Goal: Information Seeking & Learning: Learn about a topic

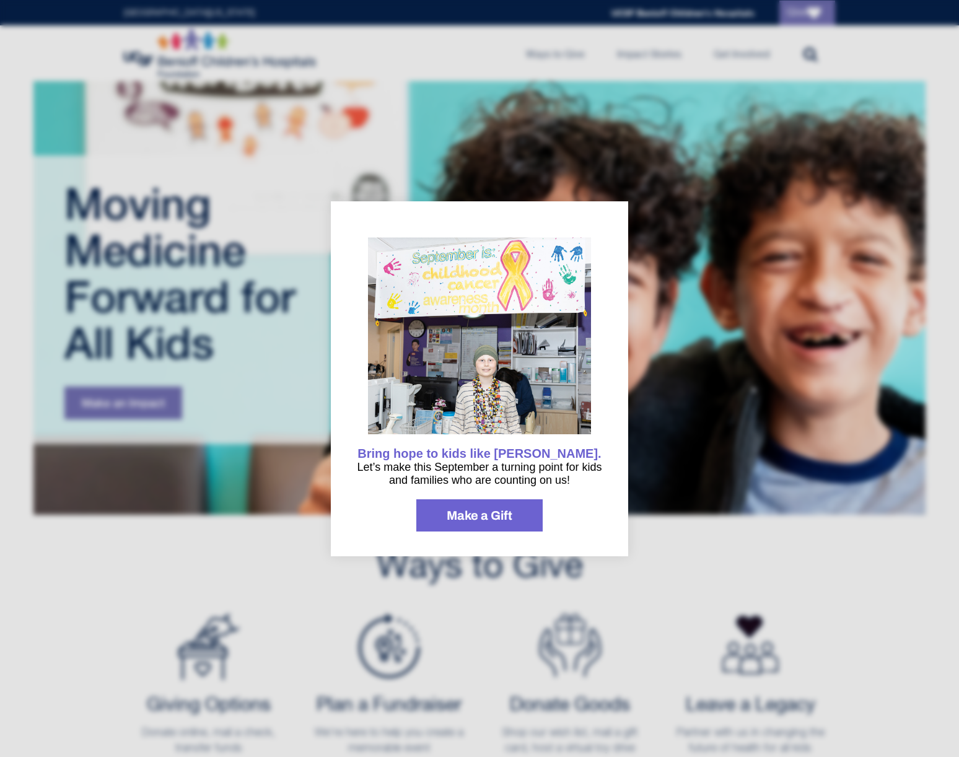
click at [683, 389] on div at bounding box center [479, 378] width 959 height 757
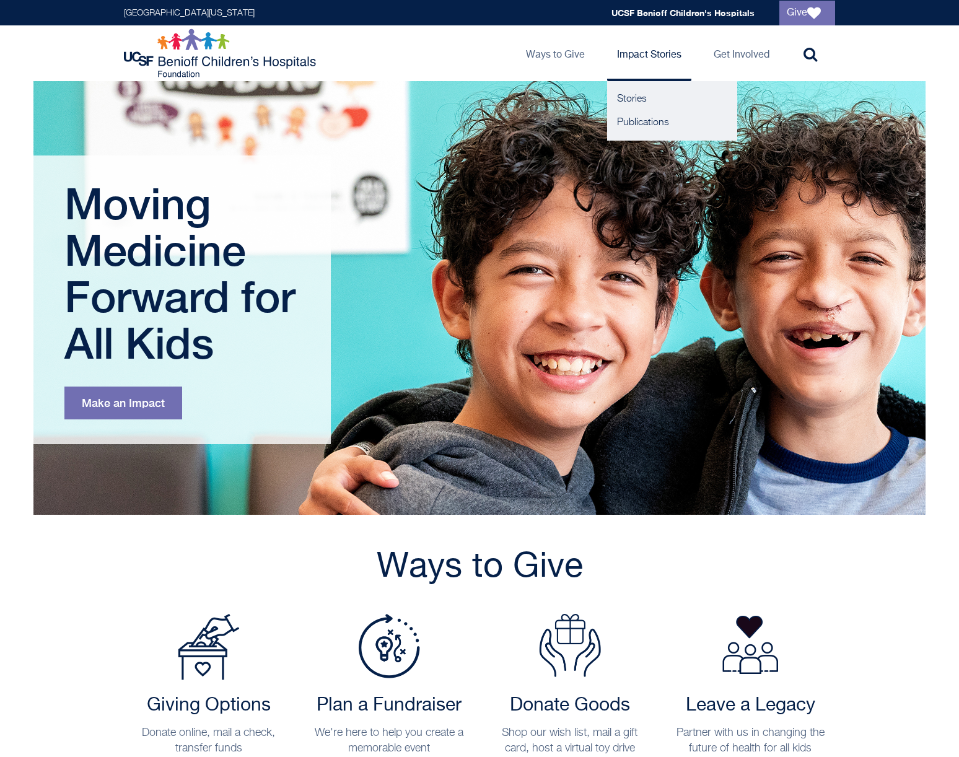
click at [632, 58] on link "Impact Stories" at bounding box center [649, 53] width 84 height 56
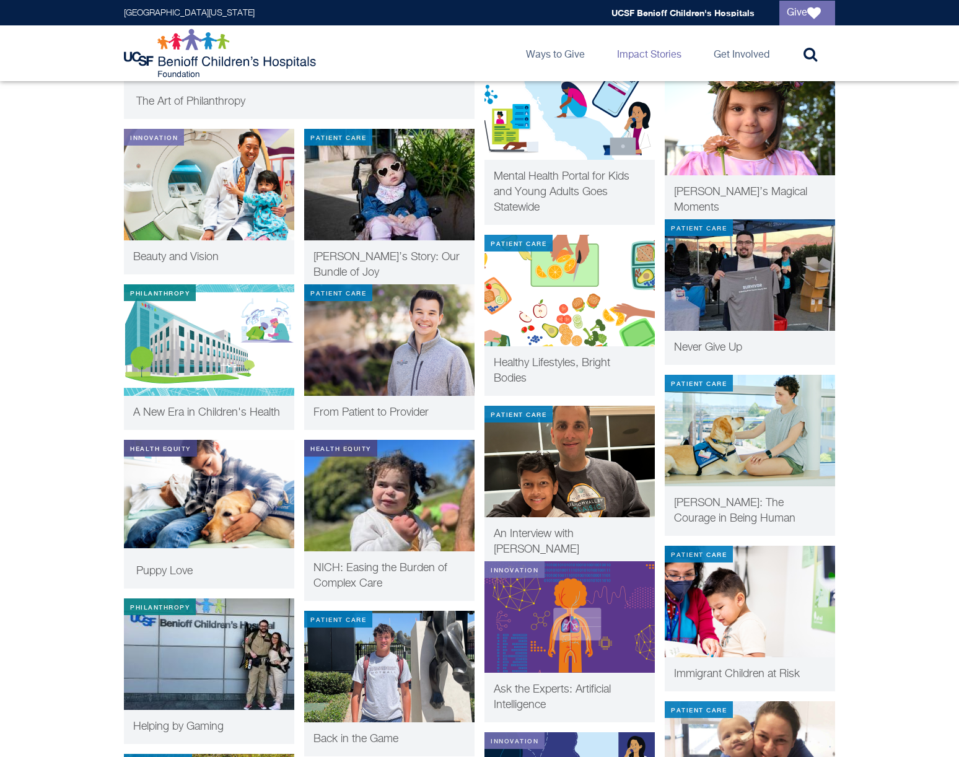
scroll to position [490, 0]
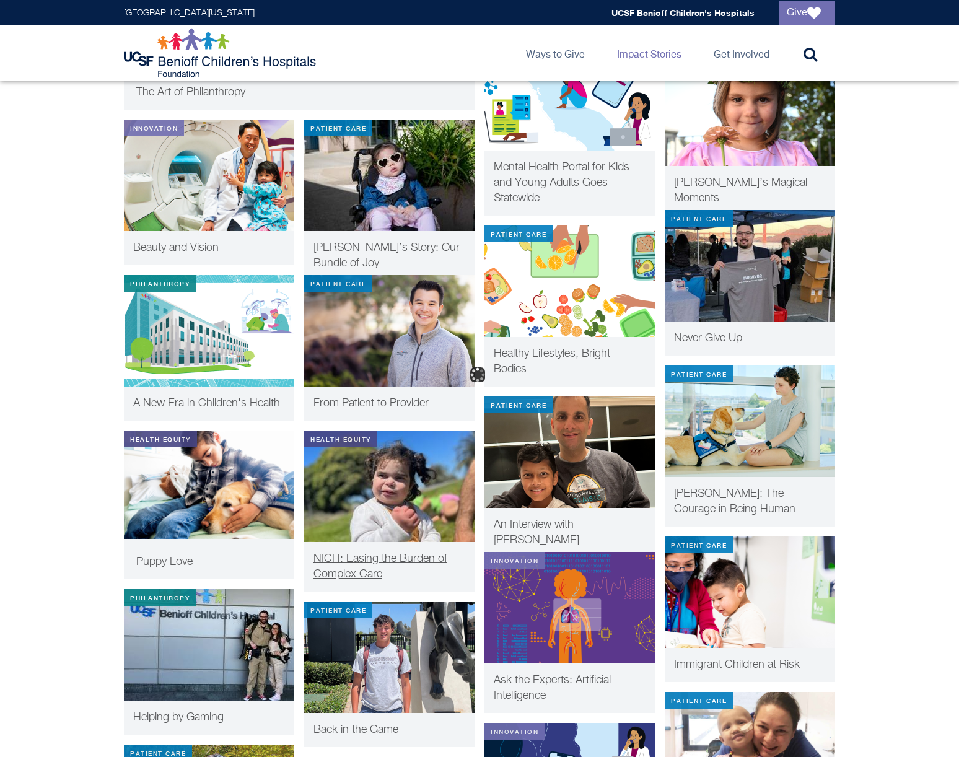
click at [403, 480] on img at bounding box center [389, 487] width 170 height 112
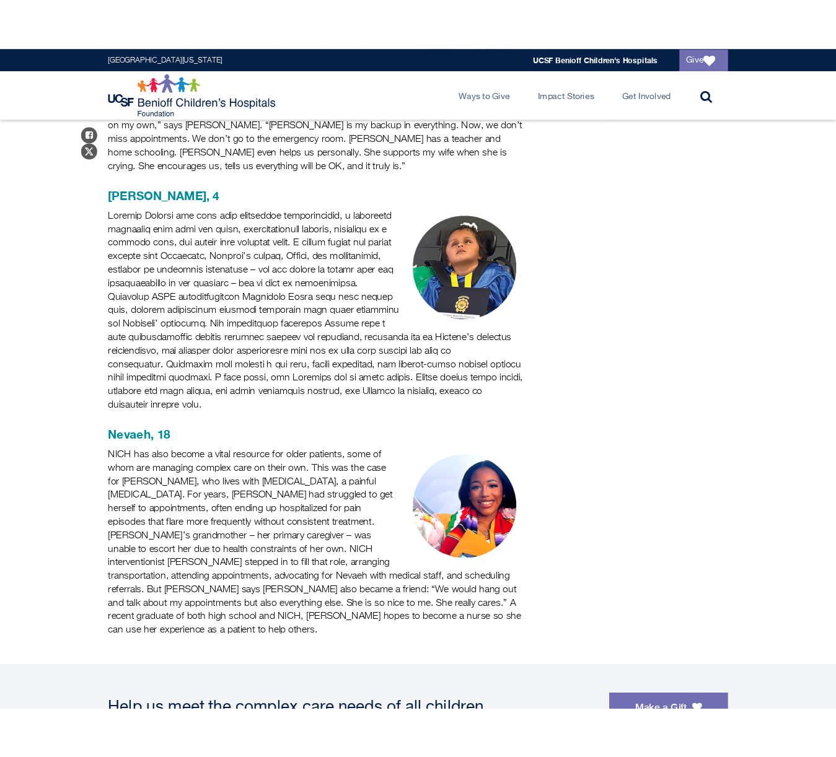
scroll to position [986, 0]
